Goal: Information Seeking & Learning: Learn about a topic

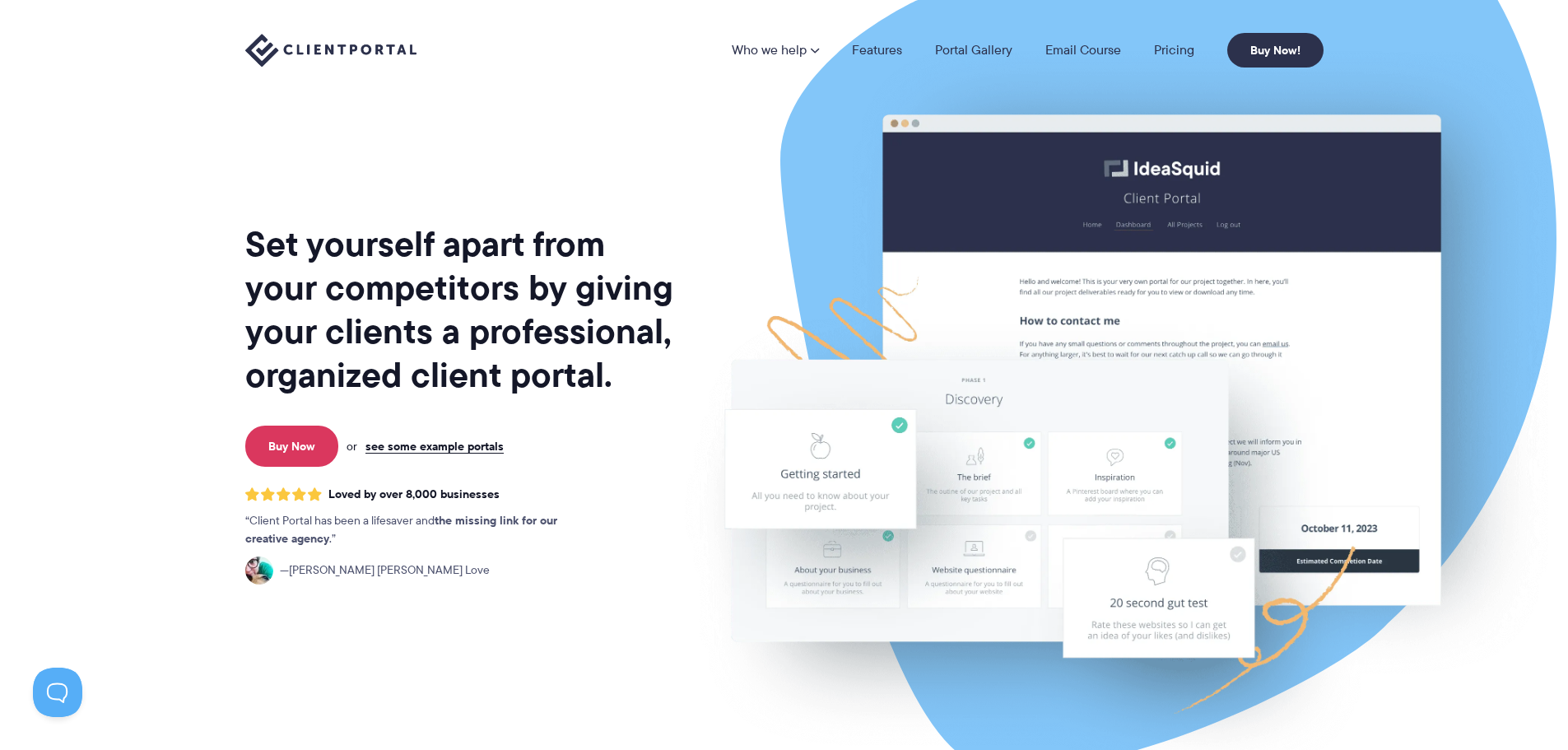
click at [679, 221] on img at bounding box center [1116, 407] width 923 height 789
drag, startPoint x: 303, startPoint y: 606, endPoint x: 315, endPoint y: 220, distance: 386.2
drag, startPoint x: 297, startPoint y: 485, endPoint x: 418, endPoint y: -100, distance: 597.4
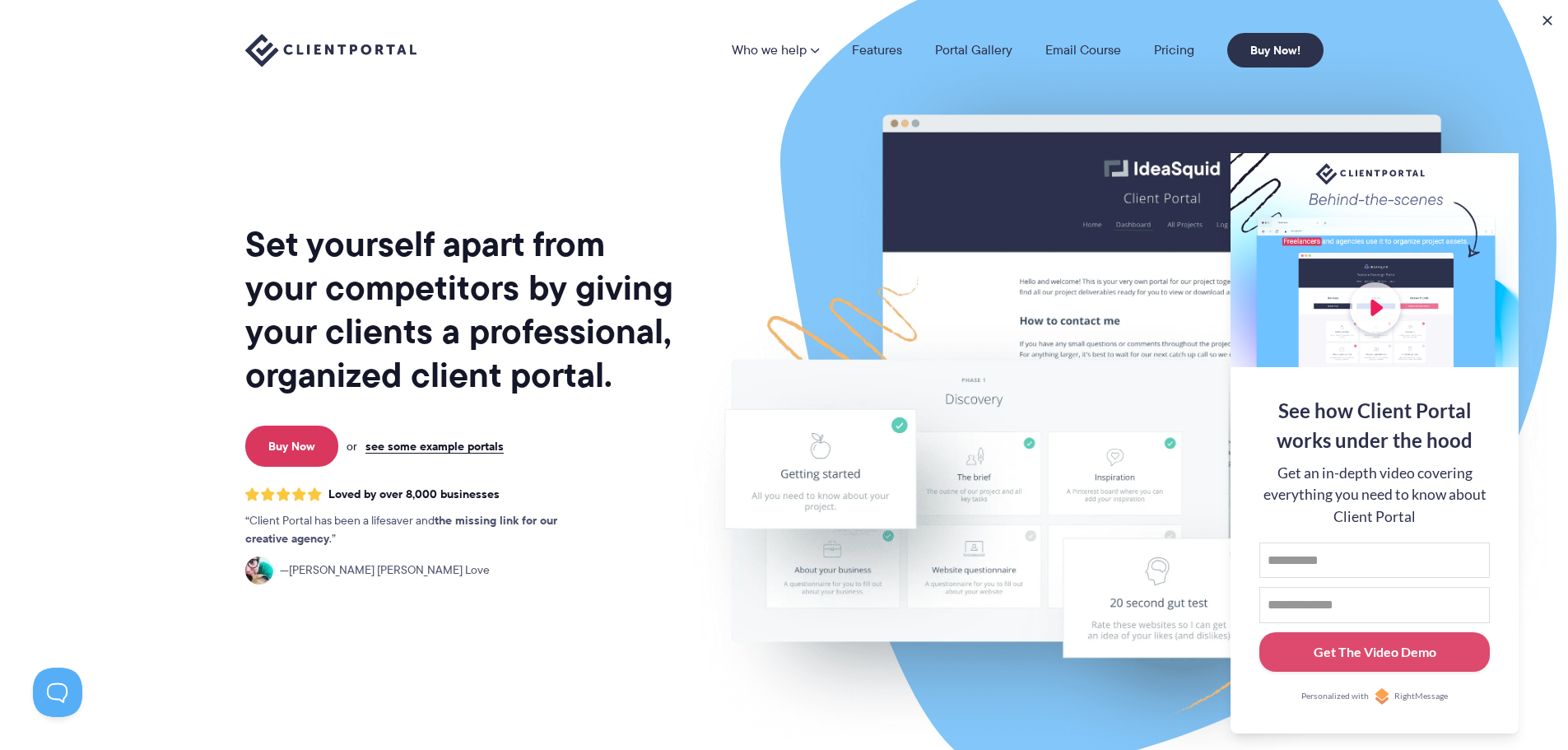
click at [556, 197] on div "Set yourself apart from your competitors by giving your clients a professional,…" at bounding box center [461, 407] width 431 height 789
